Goal: Transaction & Acquisition: Download file/media

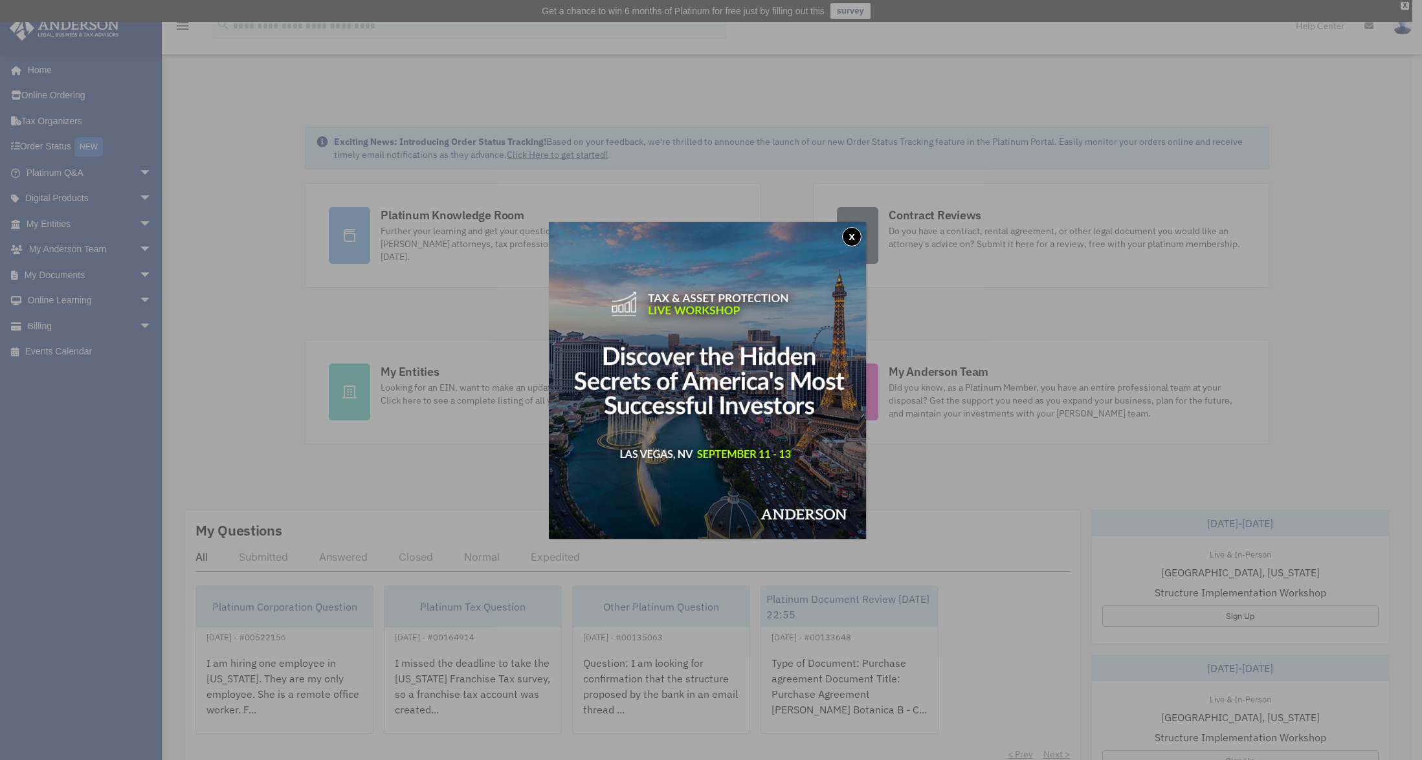
click at [855, 236] on button "x" at bounding box center [851, 236] width 19 height 19
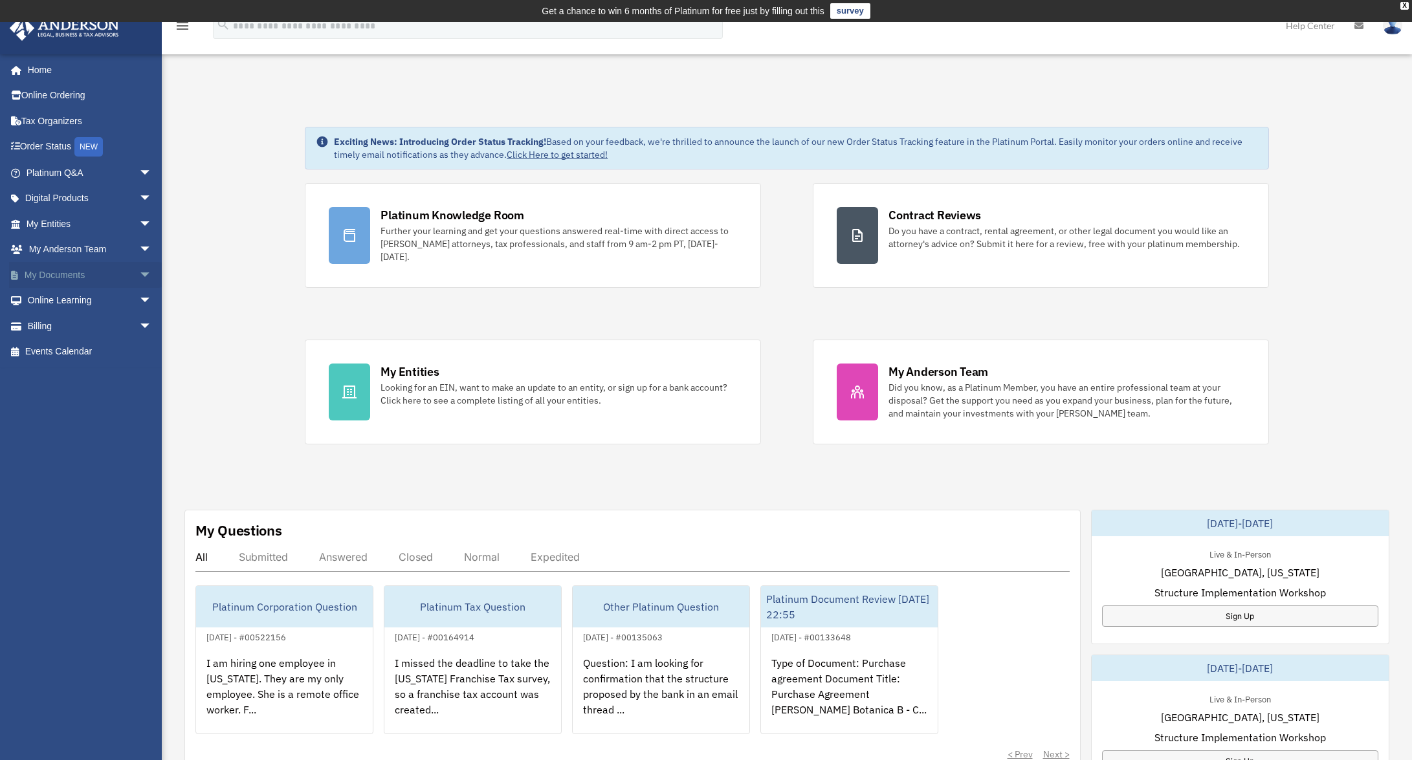
click at [49, 269] on link "My Documents arrow_drop_down" at bounding box center [90, 275] width 162 height 26
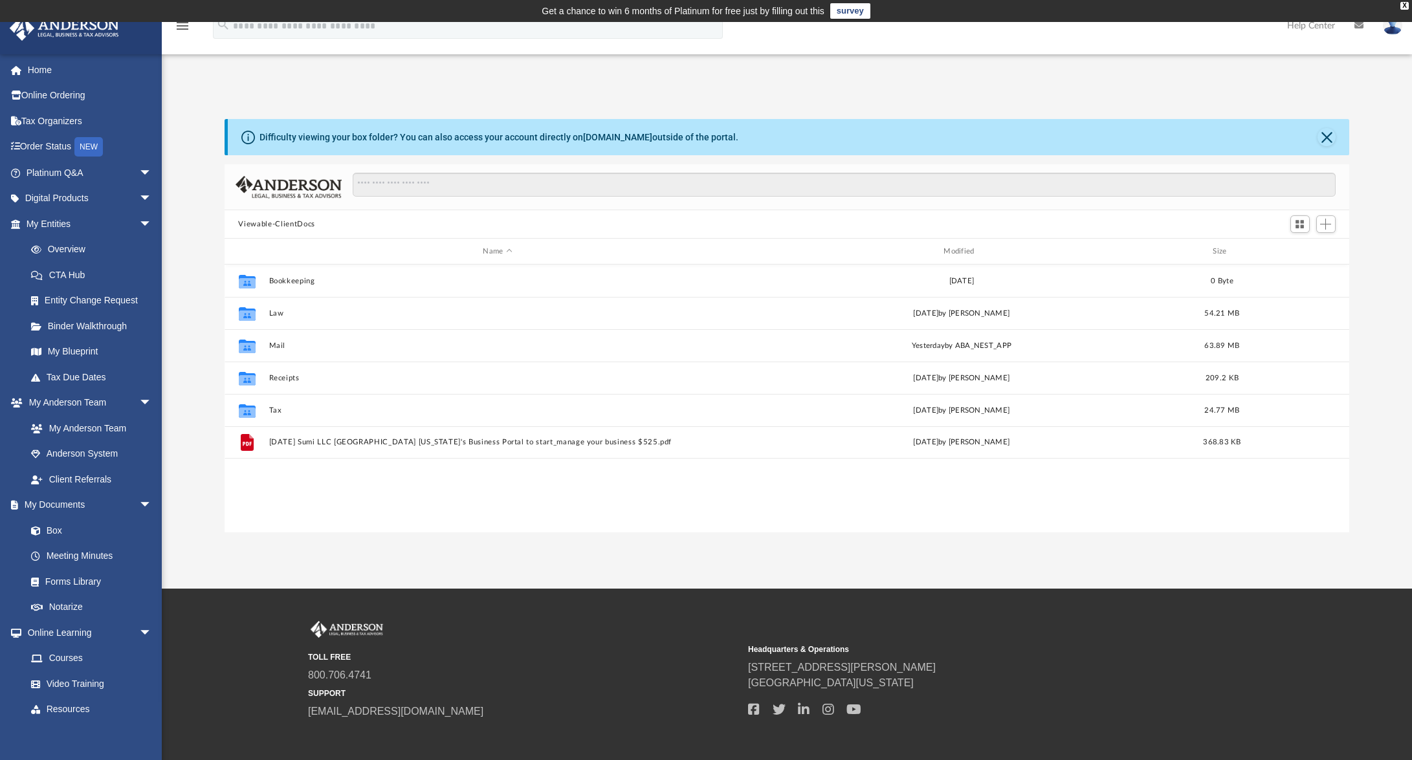
scroll to position [284, 1115]
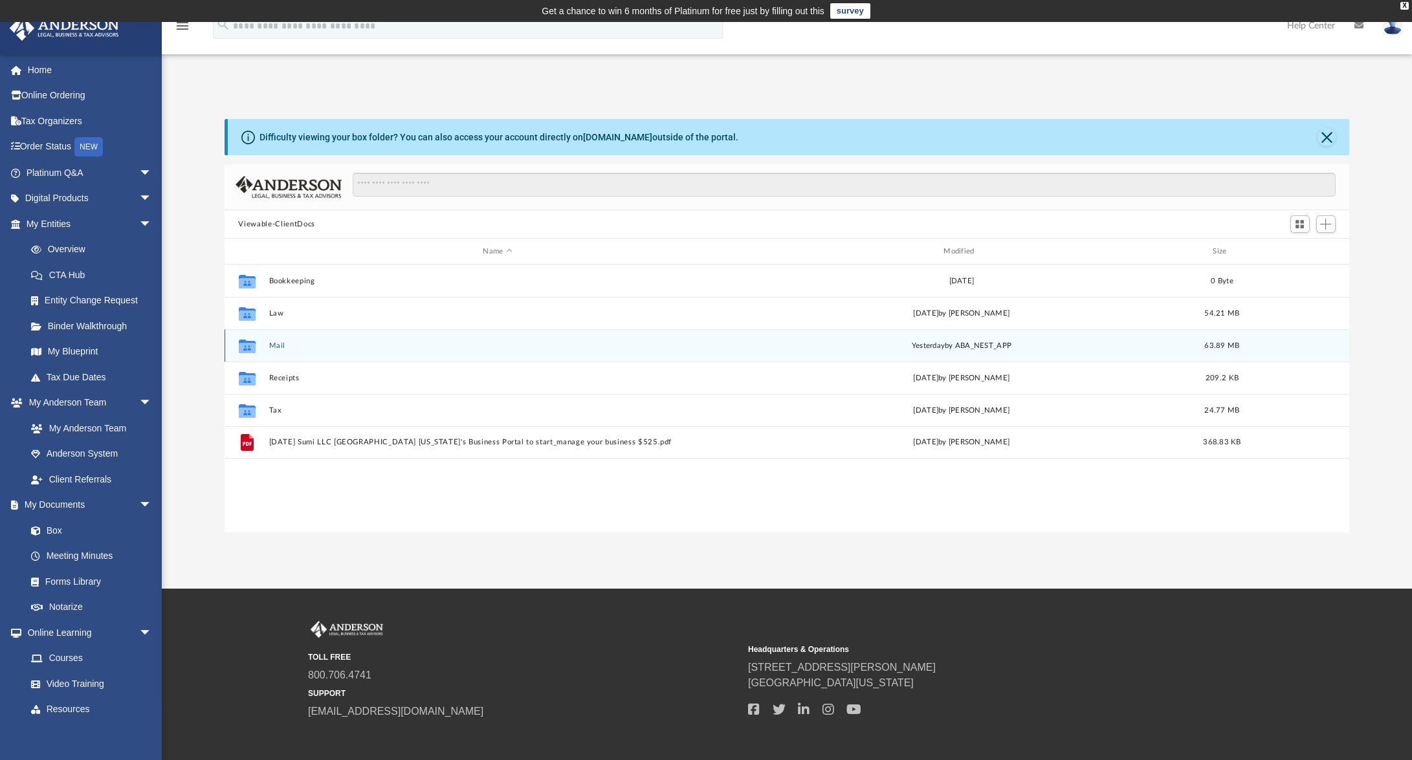
click at [274, 344] on button "Mail" at bounding box center [498, 346] width 458 height 8
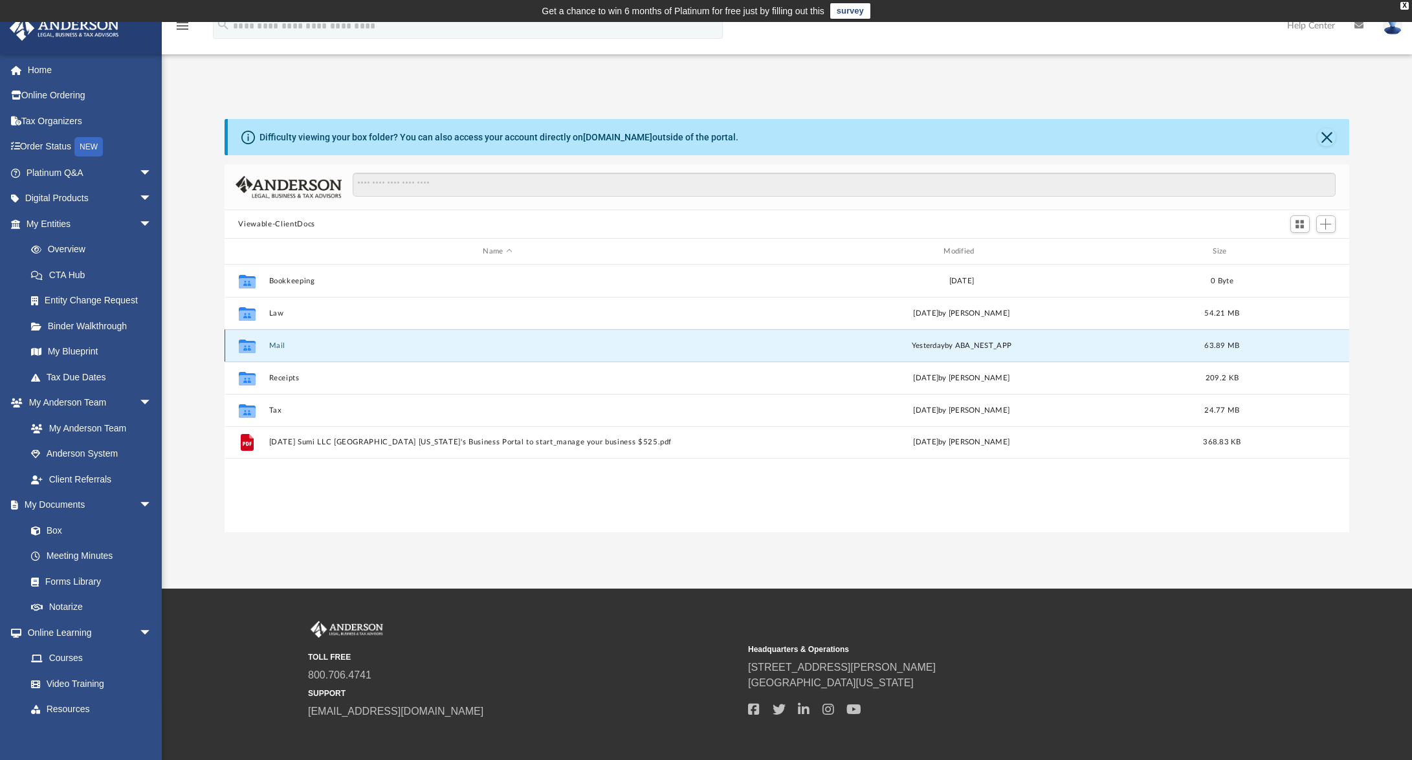
click at [274, 344] on button "Mail" at bounding box center [498, 346] width 458 height 8
click at [280, 347] on button "Mail" at bounding box center [498, 346] width 458 height 8
click at [275, 344] on button "Mail" at bounding box center [498, 346] width 458 height 8
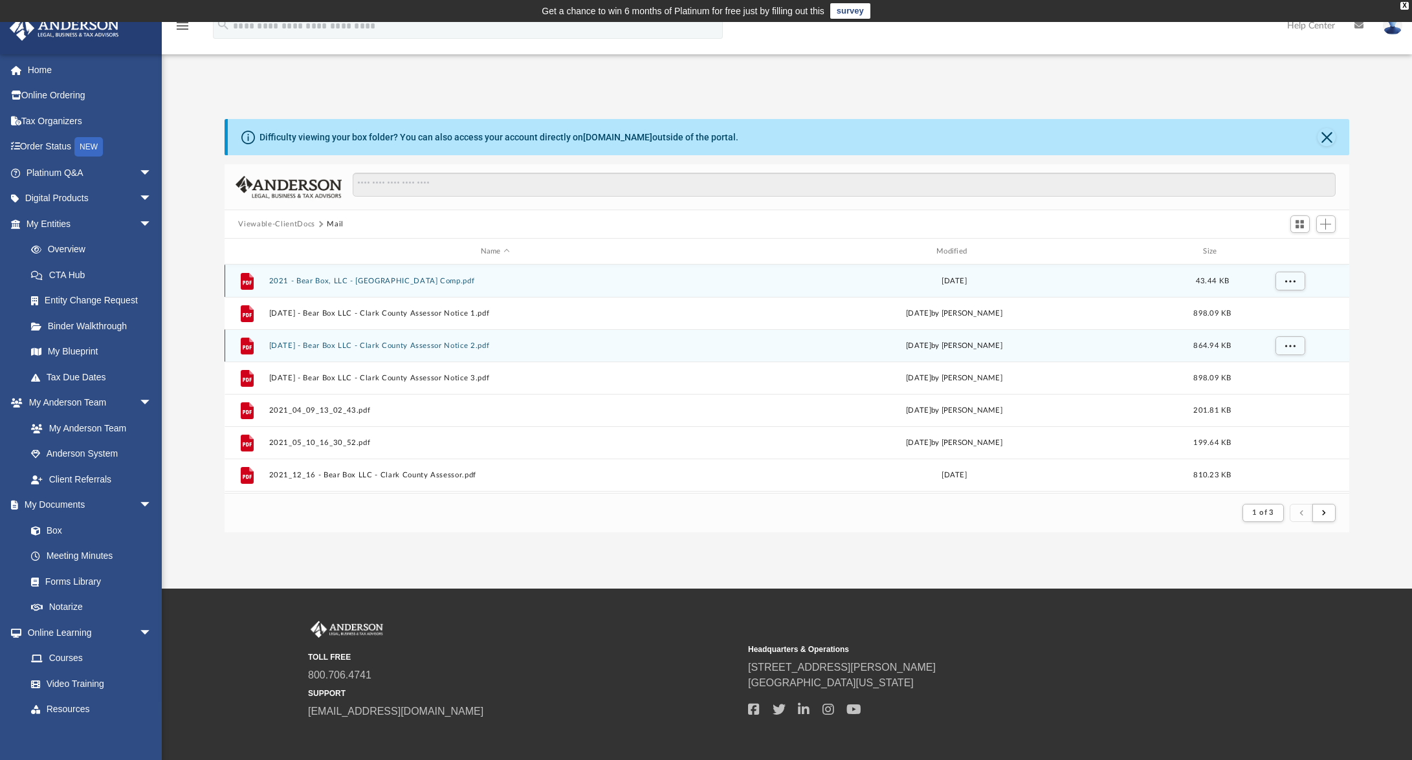
scroll to position [10, 10]
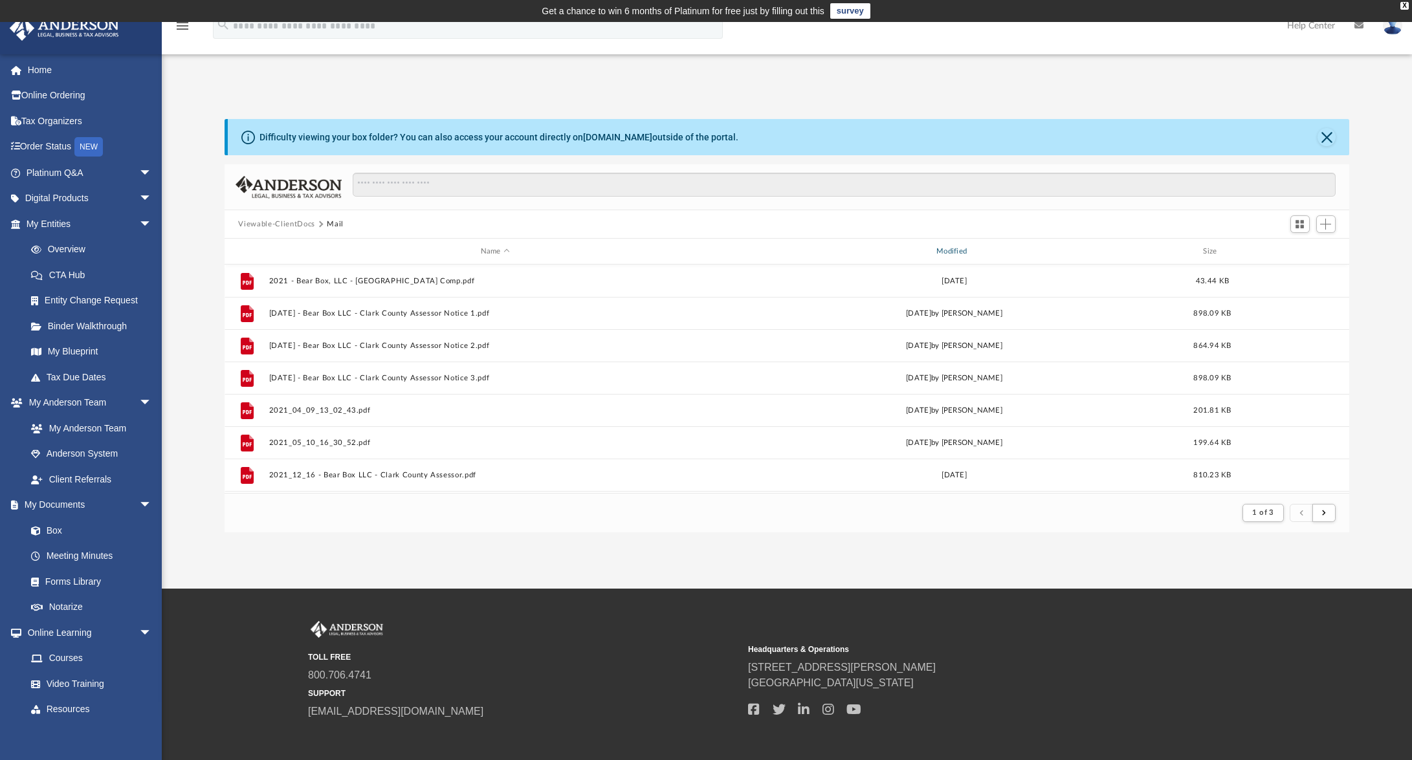
click at [954, 246] on div "Modified" at bounding box center [954, 252] width 454 height 12
click at [959, 247] on div "Modified" at bounding box center [954, 252] width 454 height 12
click at [956, 252] on div "Modified" at bounding box center [954, 252] width 454 height 12
click at [958, 254] on div "Modified" at bounding box center [954, 252] width 454 height 12
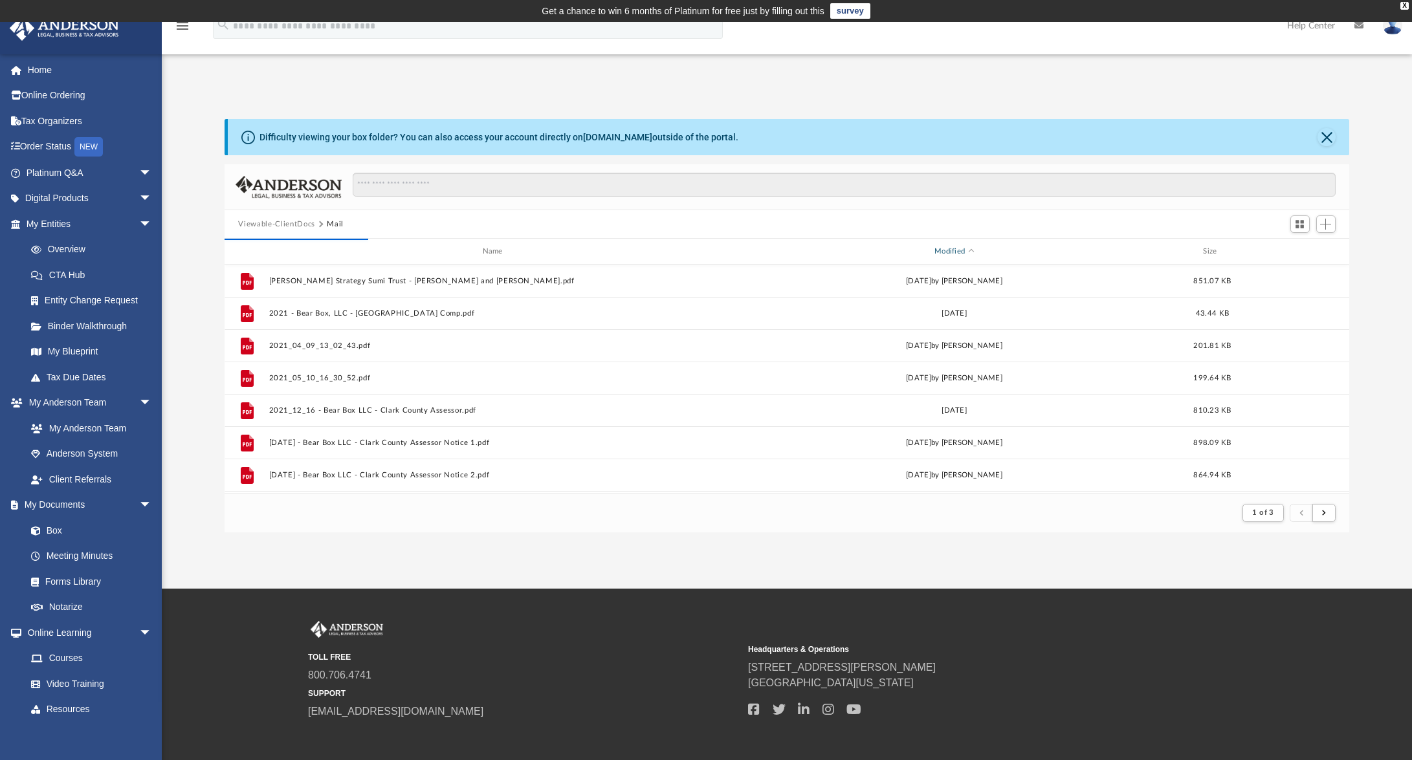
click at [952, 247] on div "Modified" at bounding box center [954, 252] width 454 height 12
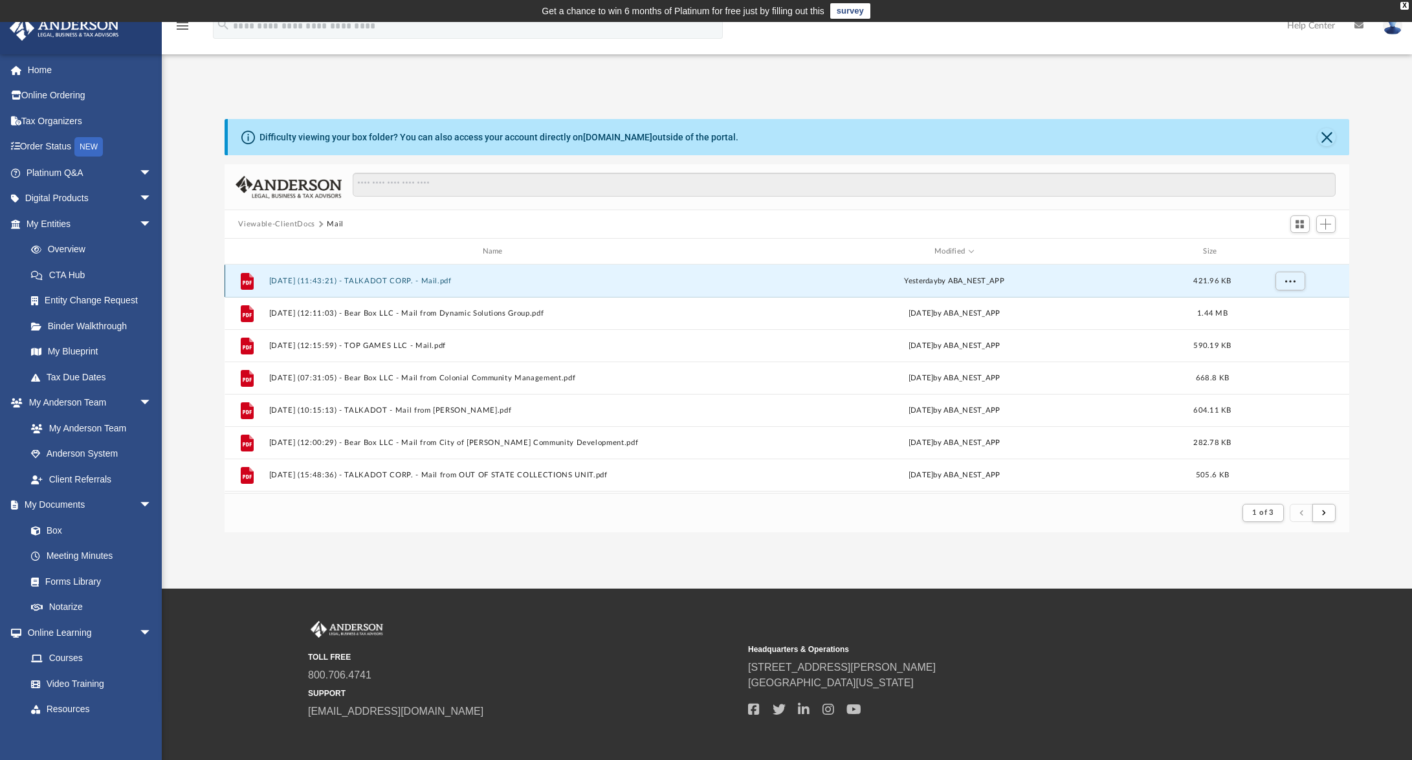
click at [399, 281] on button "2025.08.25 (11:43:21) - TALKADOT CORP. - Mail.pdf" at bounding box center [495, 281] width 453 height 8
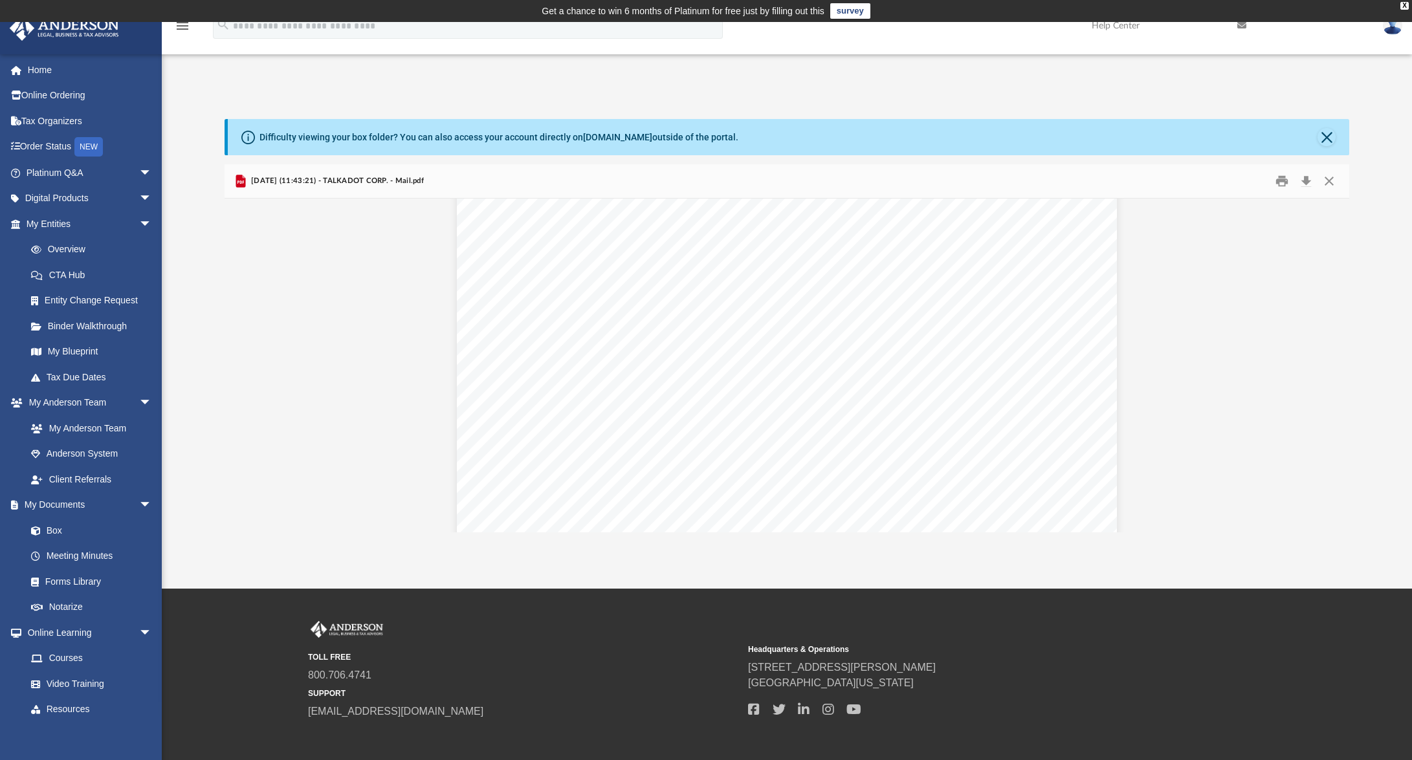
scroll to position [0, 0]
click at [1306, 180] on button "Download" at bounding box center [1306, 181] width 23 height 20
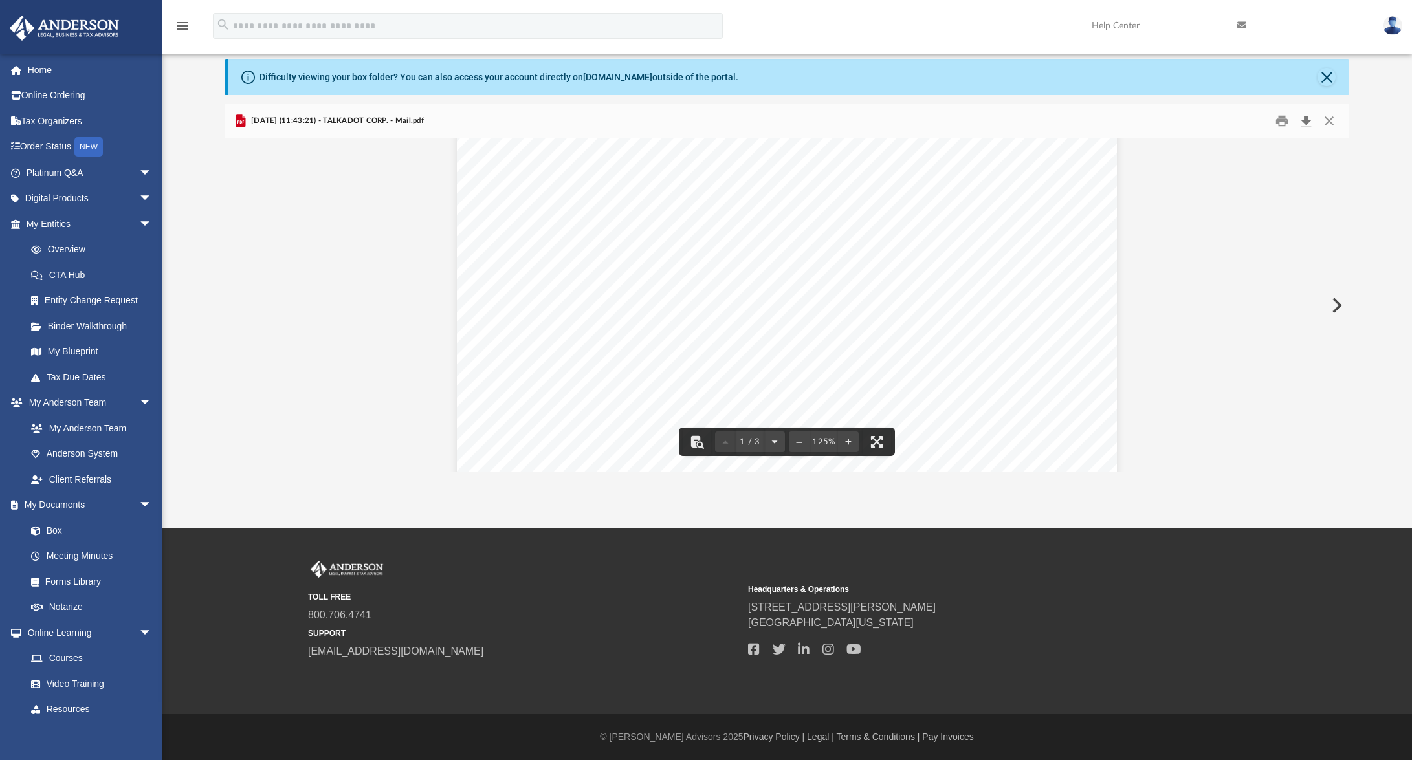
scroll to position [190, 0]
